Goal: Navigation & Orientation: Find specific page/section

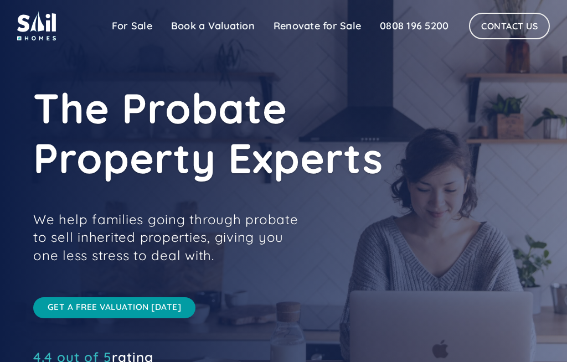
click at [134, 23] on link "For Sale" at bounding box center [131, 26] width 59 height 22
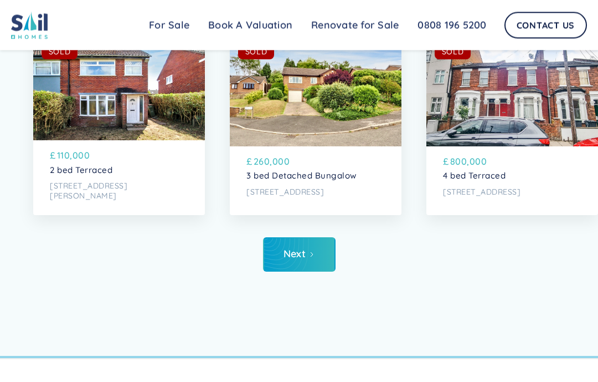
scroll to position [4274, 0]
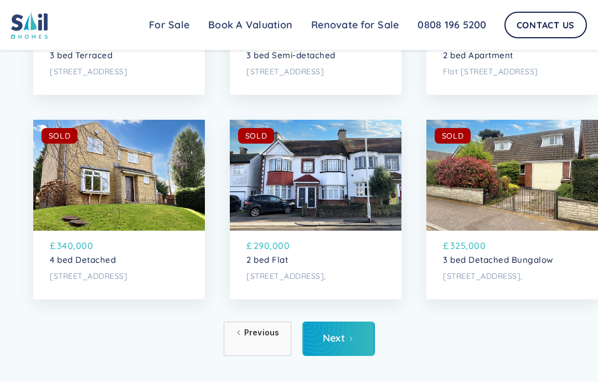
scroll to position [4196, 0]
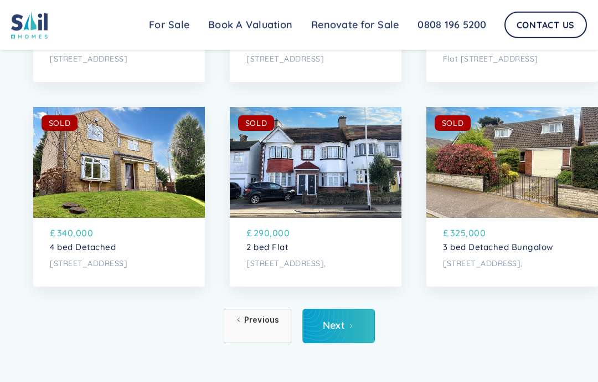
click at [338, 325] on div "Next" at bounding box center [334, 325] width 23 height 11
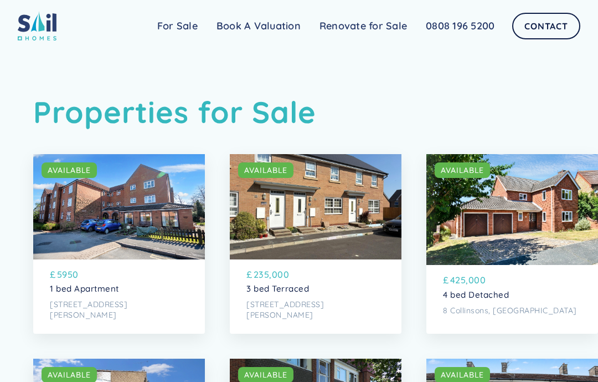
click at [179, 23] on link "For Sale" at bounding box center [177, 26] width 59 height 22
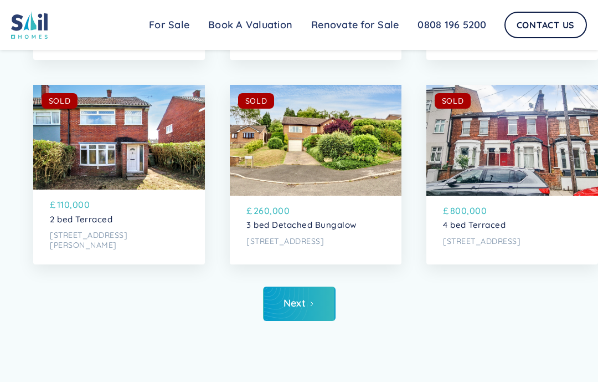
scroll to position [4221, 0]
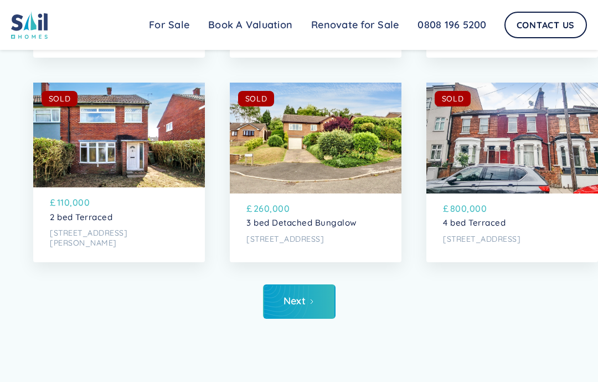
click at [294, 309] on link "Next" at bounding box center [299, 301] width 73 height 34
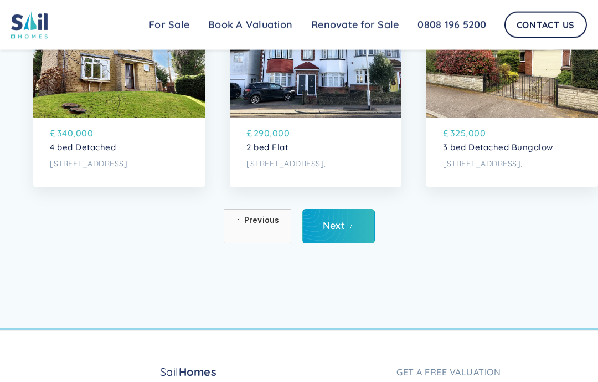
scroll to position [4297, 0]
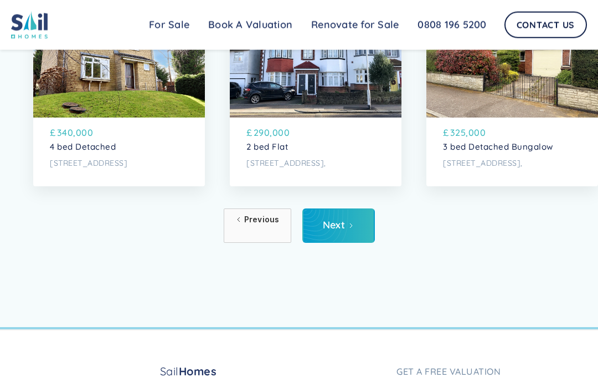
click at [335, 223] on div "Next" at bounding box center [334, 224] width 23 height 11
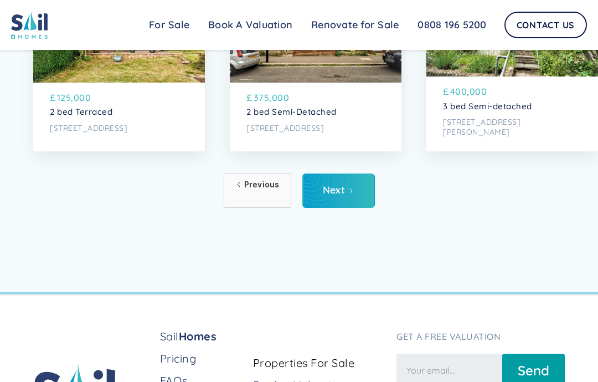
scroll to position [4331, 0]
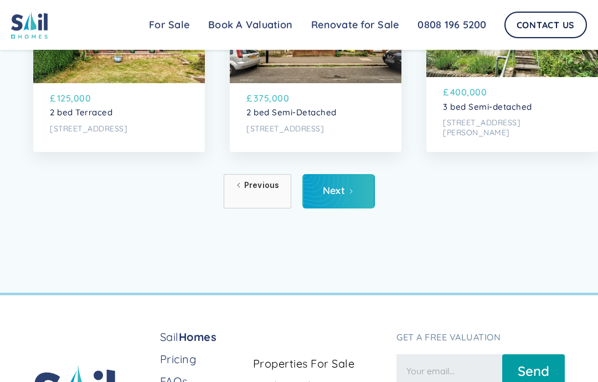
click at [345, 192] on link "Next" at bounding box center [339, 191] width 73 height 34
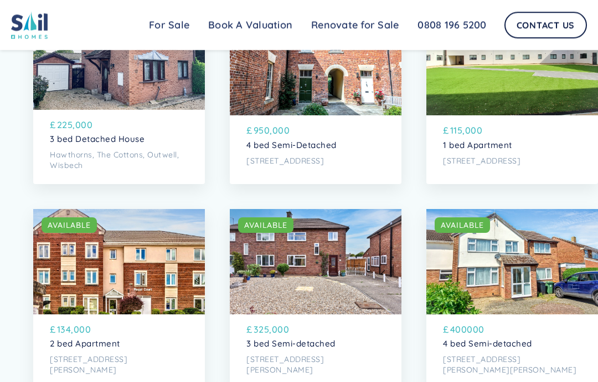
scroll to position [552, 0]
